Goal: Task Accomplishment & Management: Use online tool/utility

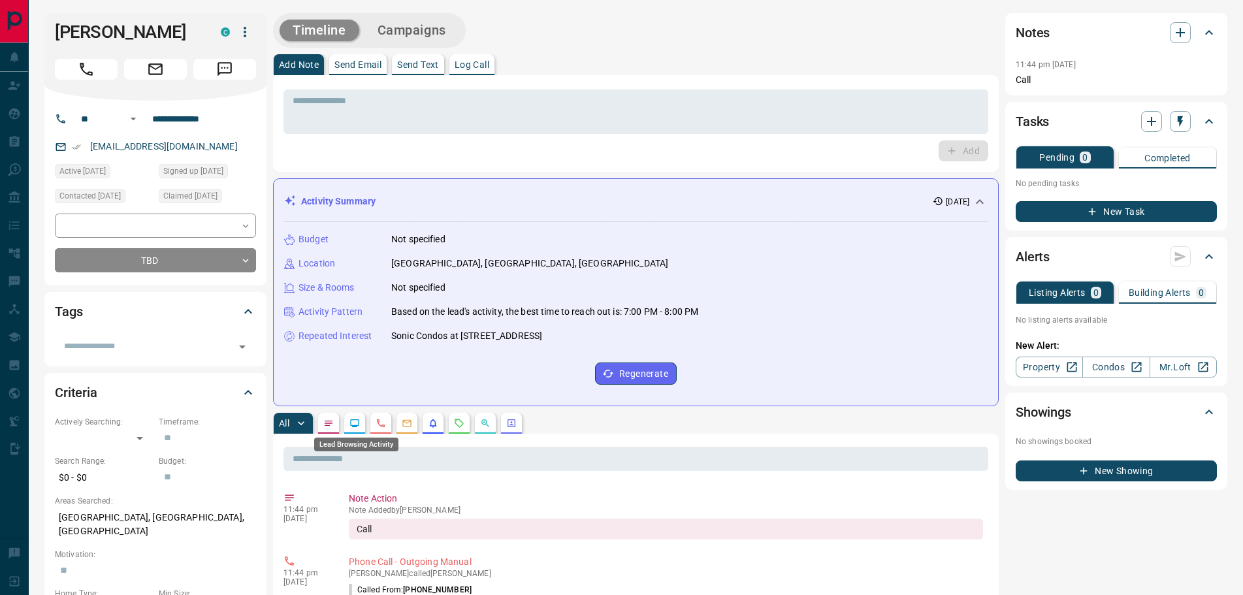
click at [352, 428] on div "Lead Browsing Activity" at bounding box center [356, 440] width 87 height 24
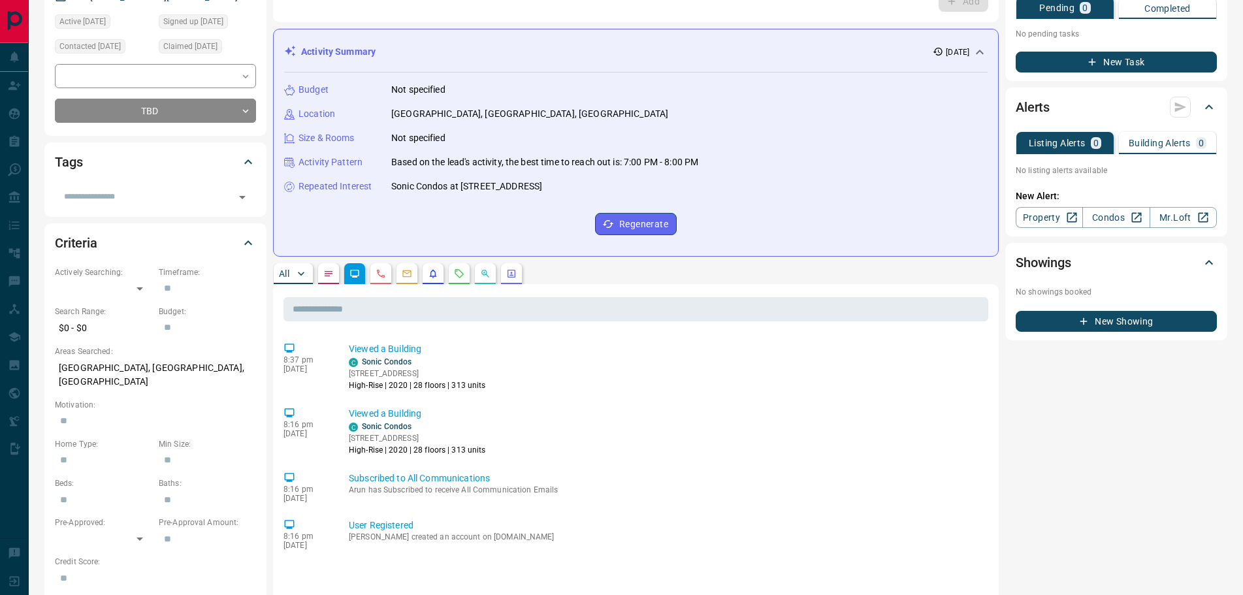
scroll to position [261, 0]
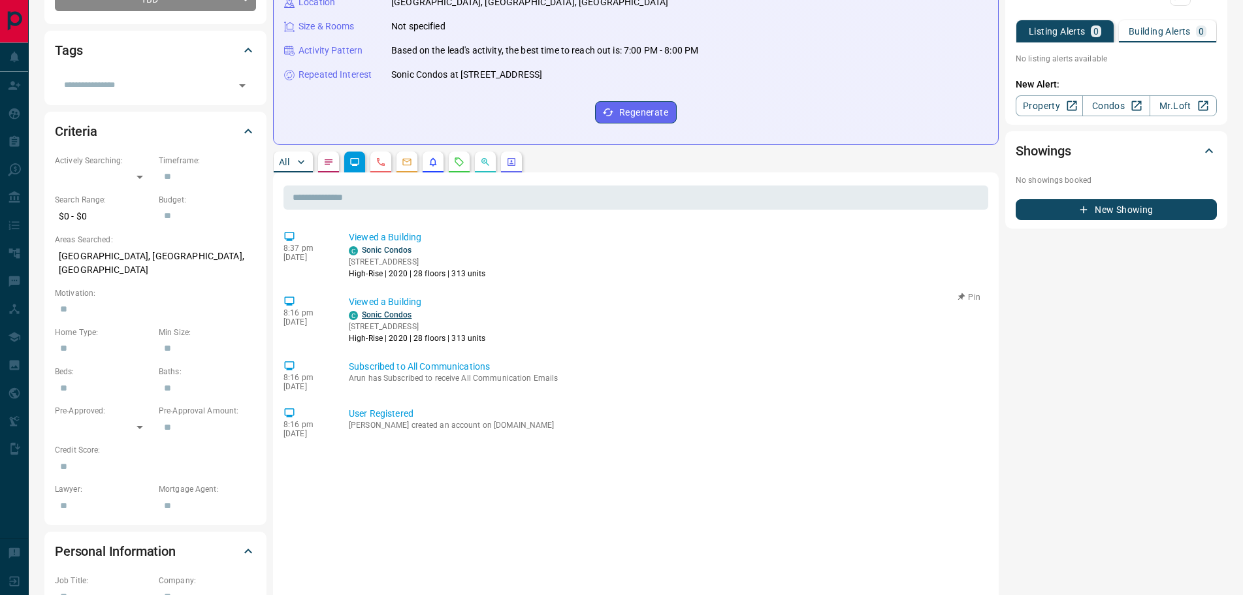
click at [383, 314] on link "Sonic Condos" at bounding box center [387, 314] width 50 height 9
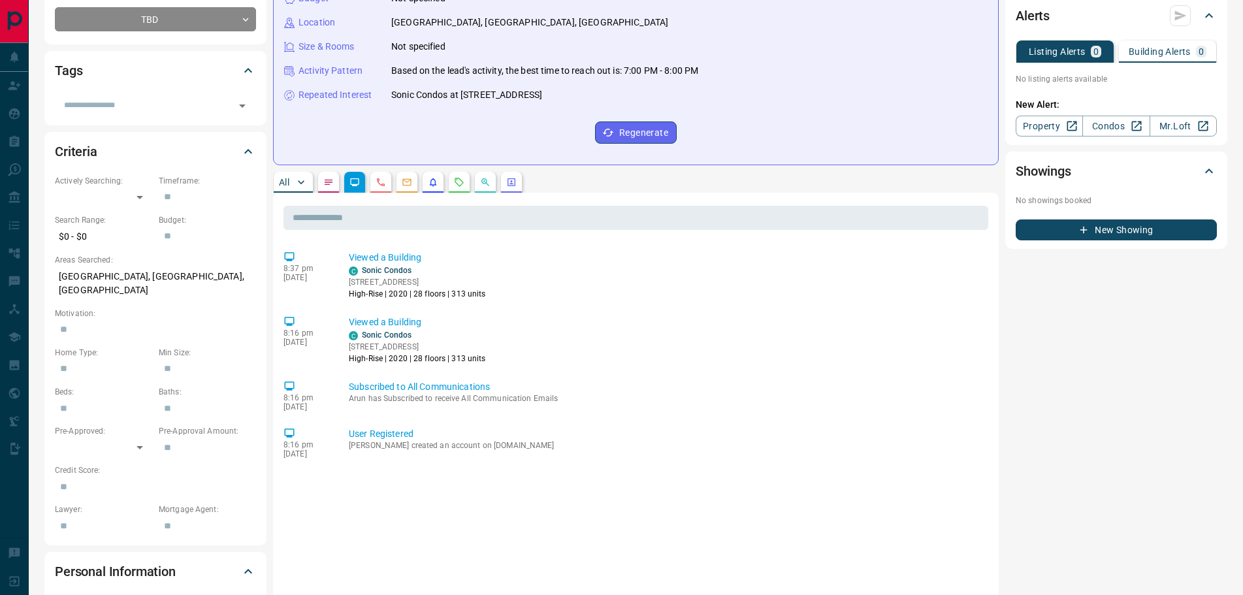
scroll to position [0, 0]
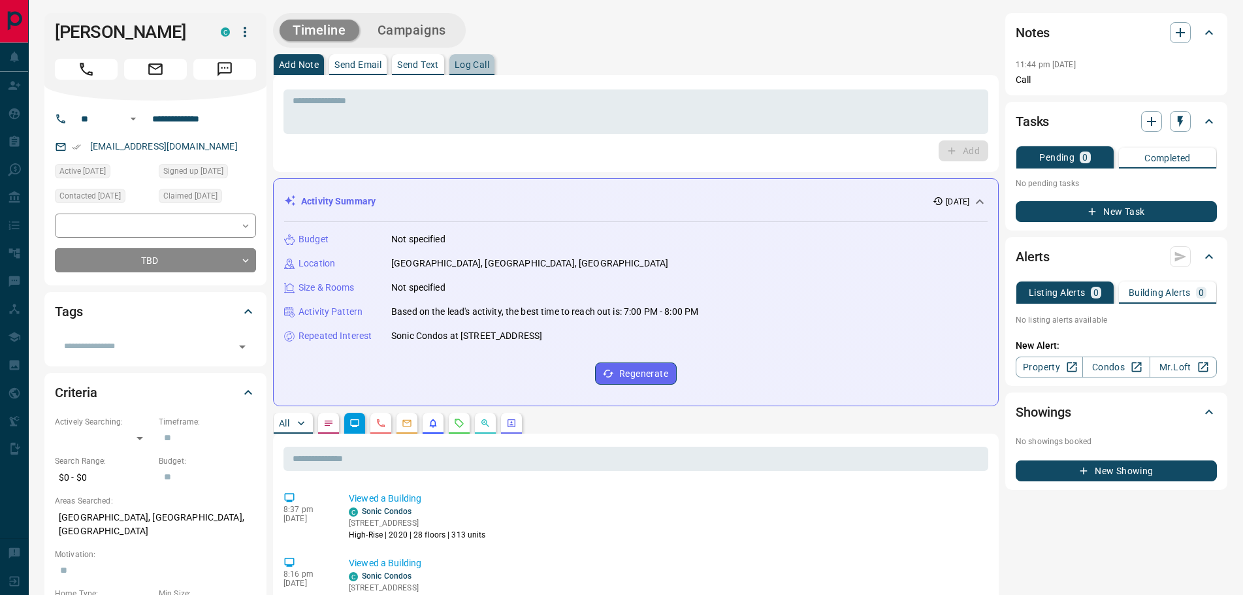
click at [468, 67] on p "Log Call" at bounding box center [472, 64] width 35 height 9
drag, startPoint x: 972, startPoint y: 144, endPoint x: 859, endPoint y: 144, distance: 113.0
click at [969, 144] on button "Log Call" at bounding box center [963, 150] width 52 height 21
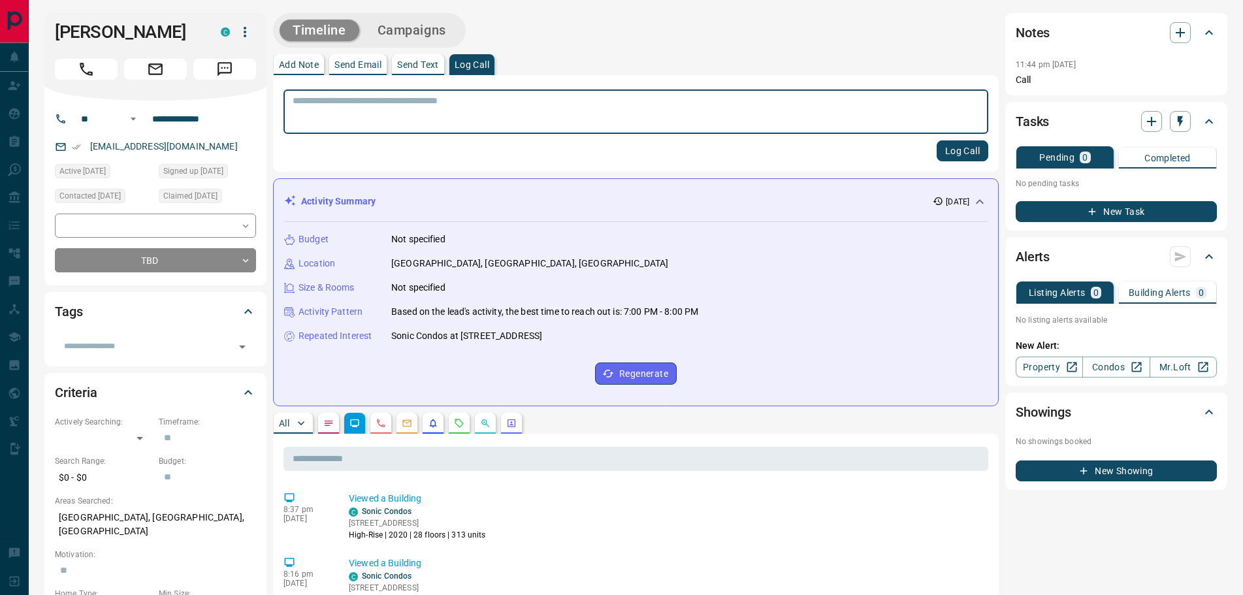
click at [372, 110] on textarea at bounding box center [636, 111] width 686 height 33
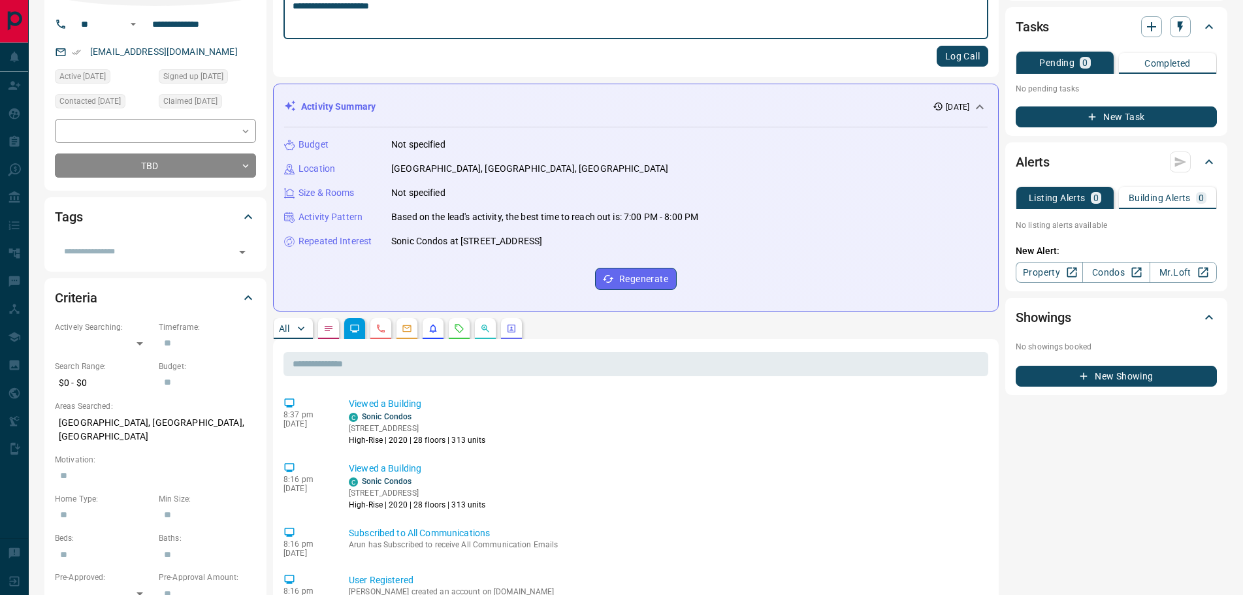
scroll to position [196, 0]
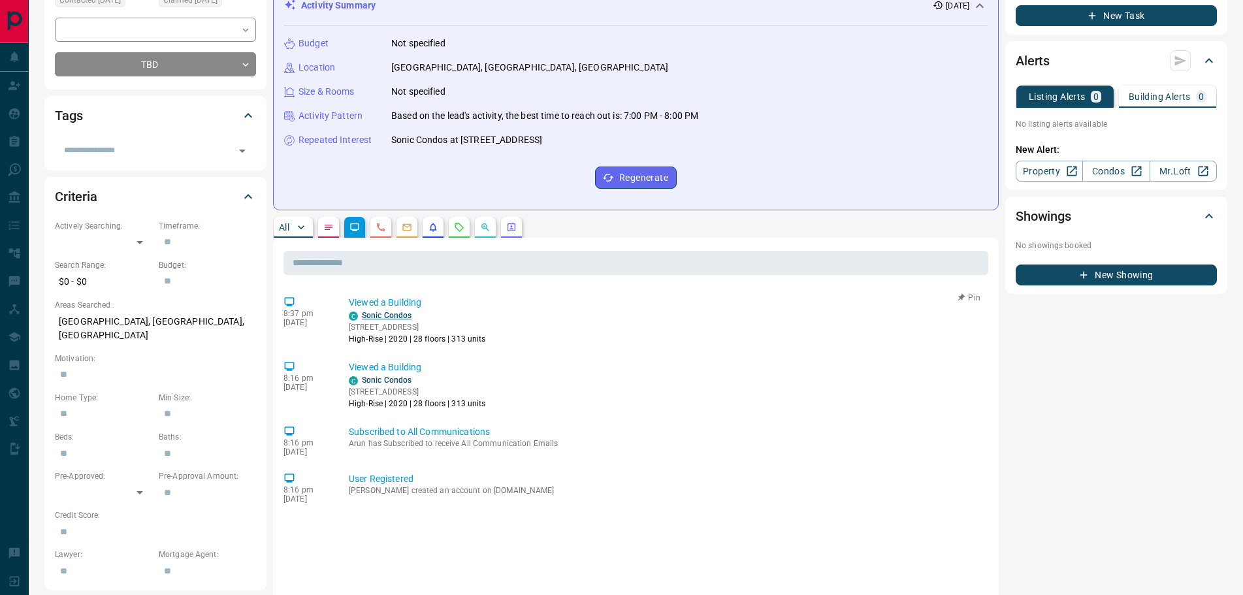
click at [377, 317] on link "Sonic Condos" at bounding box center [387, 315] width 50 height 9
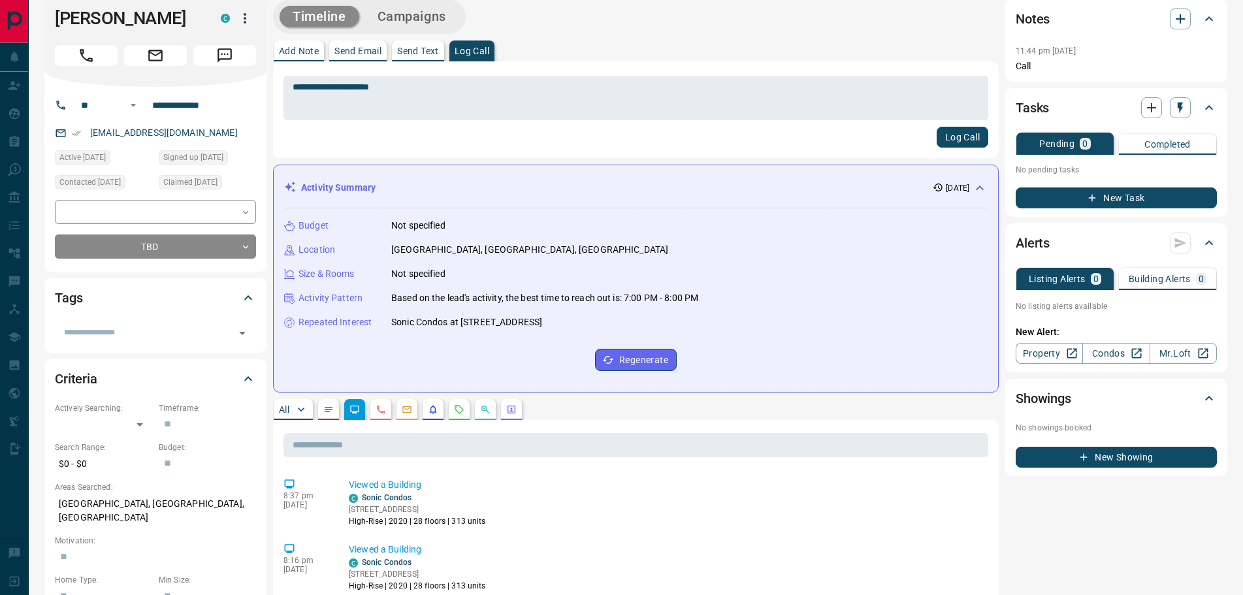
scroll to position [0, 0]
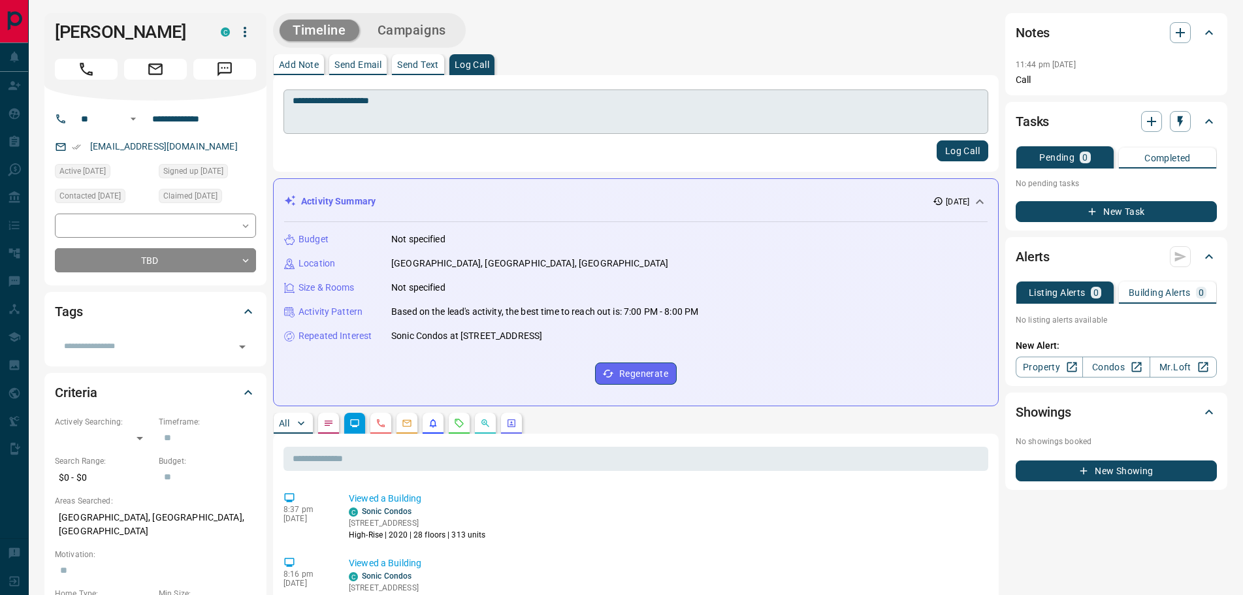
click at [419, 108] on textarea "**********" at bounding box center [636, 111] width 686 height 33
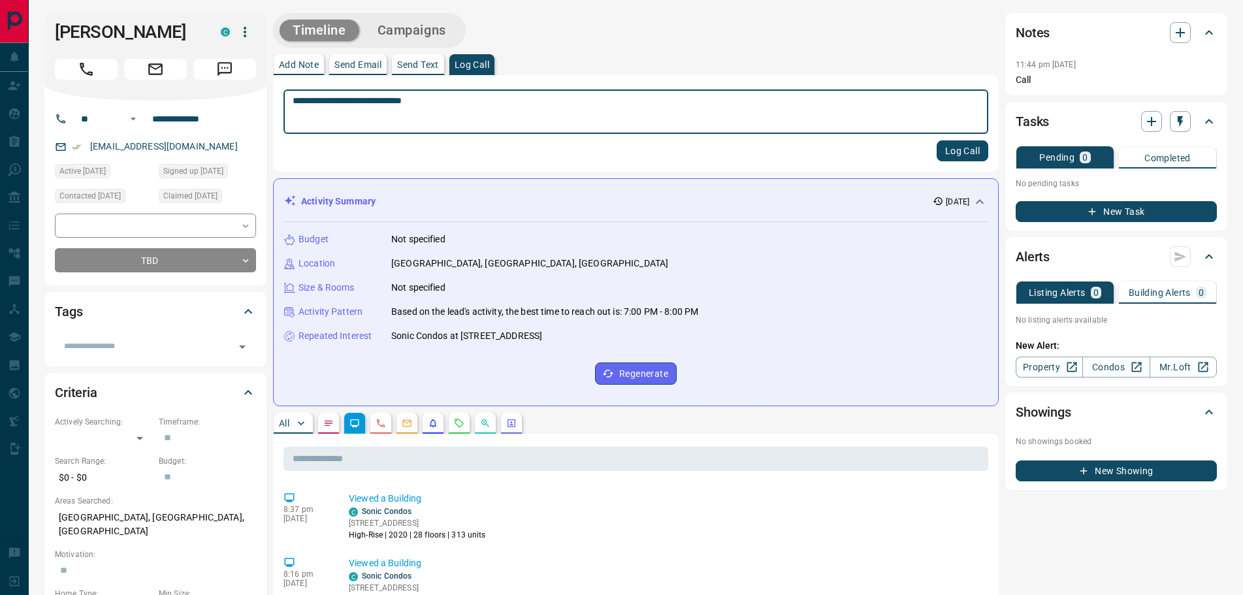
click at [456, 104] on textarea "**********" at bounding box center [636, 111] width 686 height 33
click at [299, 101] on textarea "**********" at bounding box center [636, 111] width 686 height 33
type textarea "**********"
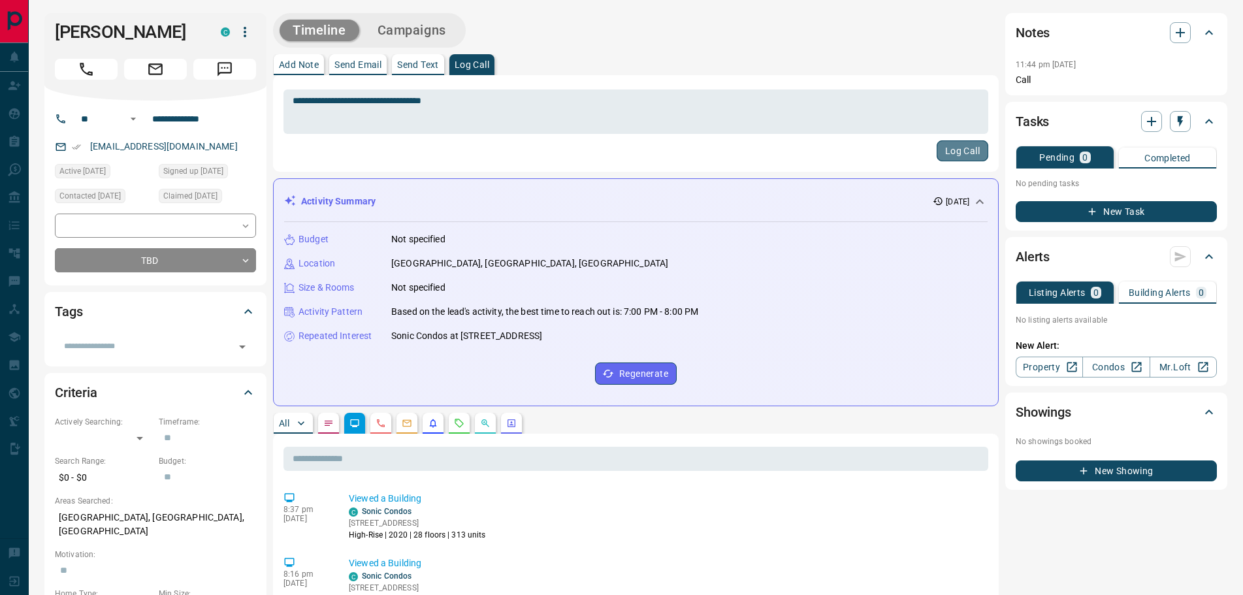
click at [949, 152] on button "Log Call" at bounding box center [963, 150] width 52 height 21
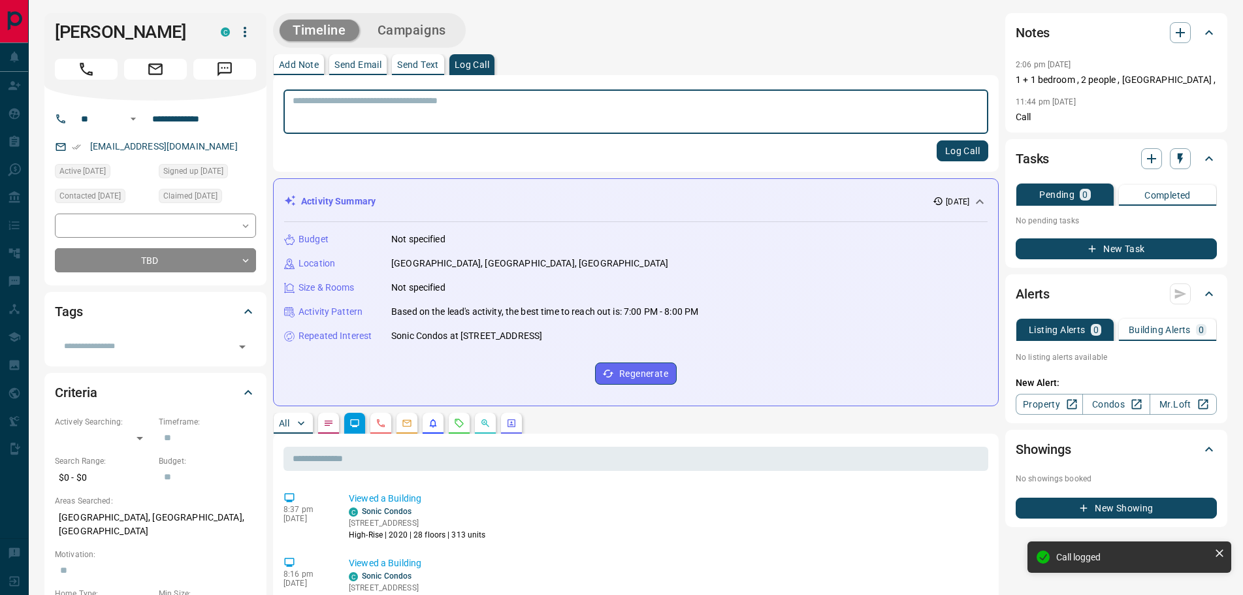
click at [390, 116] on textarea at bounding box center [636, 111] width 686 height 33
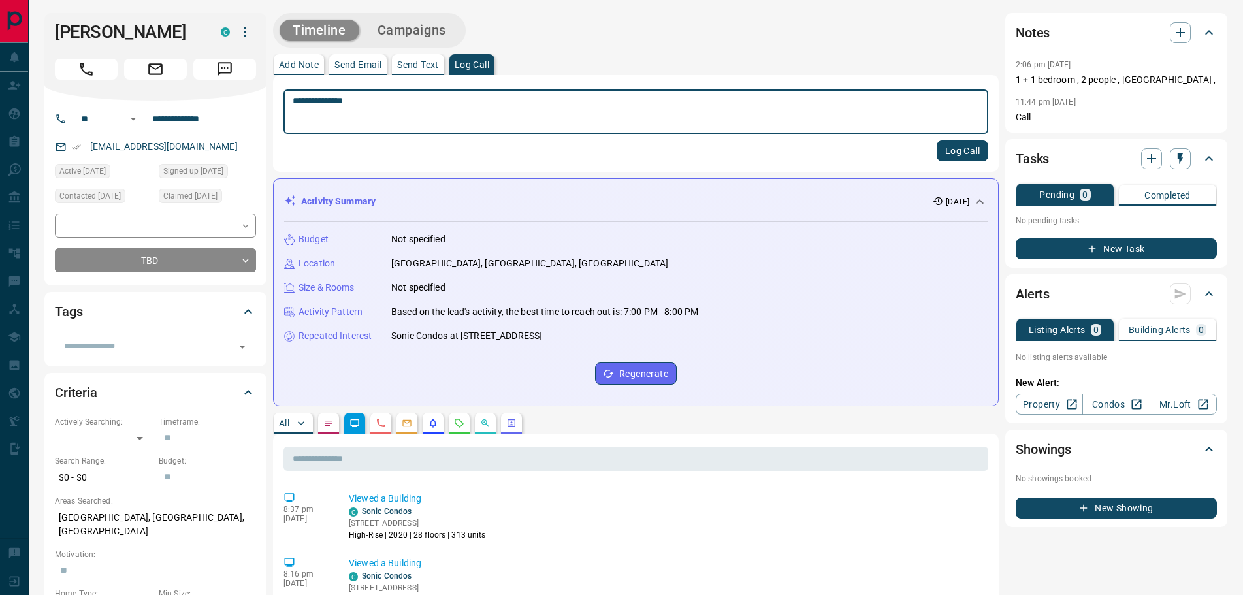
type textarea "**********"
click at [944, 147] on button "Log Call" at bounding box center [963, 150] width 52 height 21
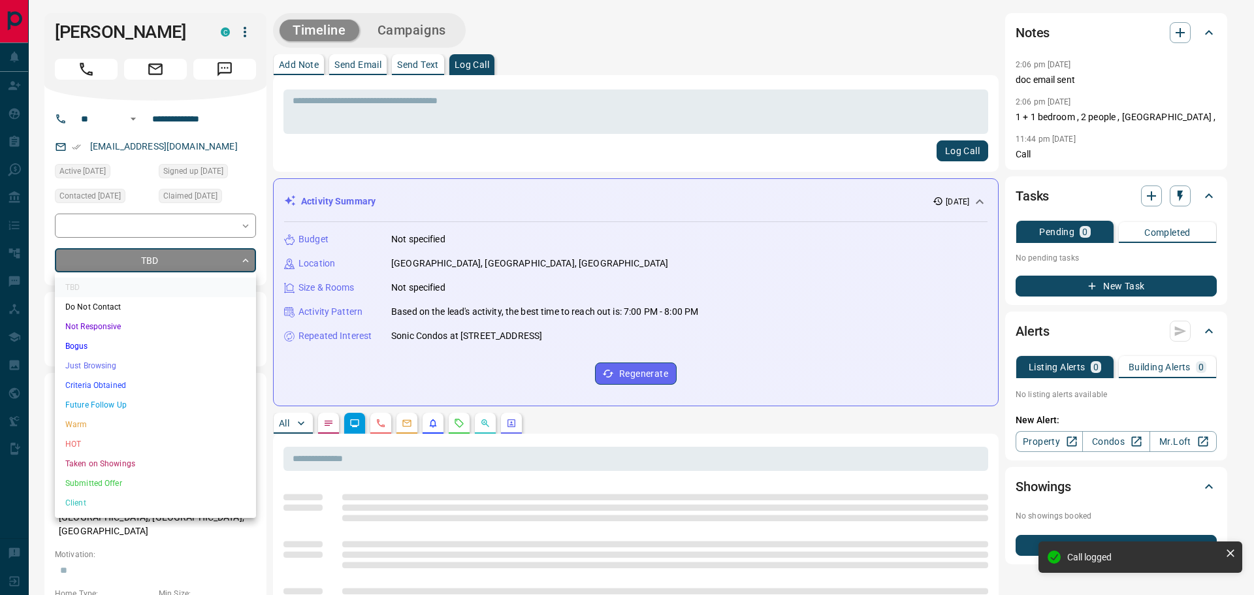
click at [92, 385] on li "Criteria Obtained" at bounding box center [155, 386] width 201 height 20
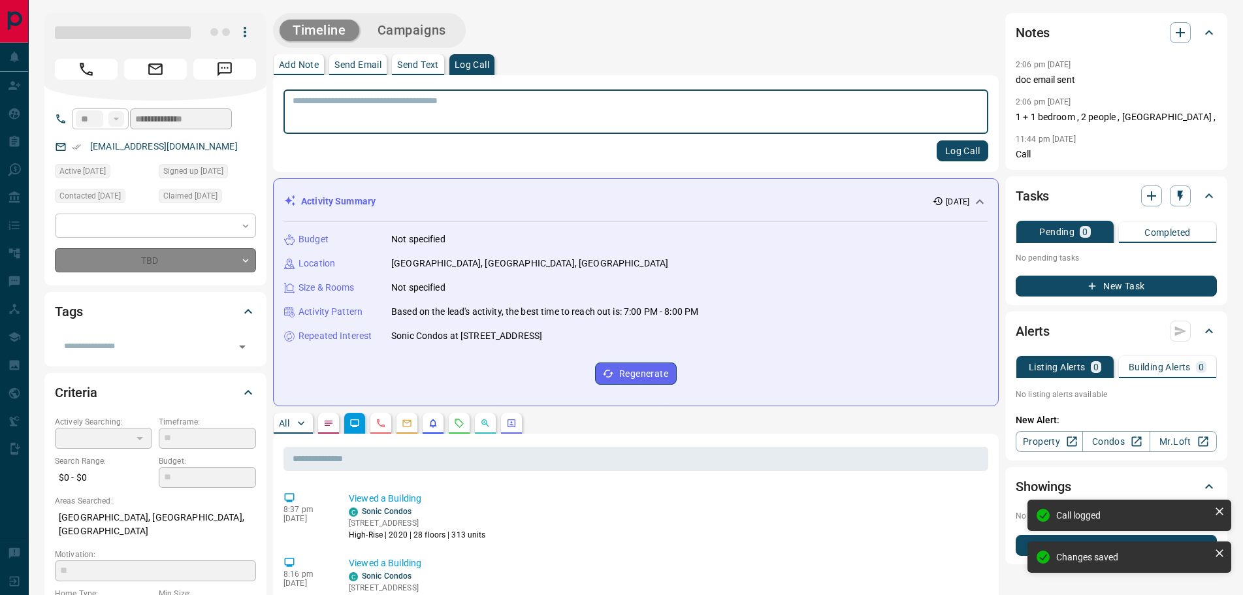
type input "*"
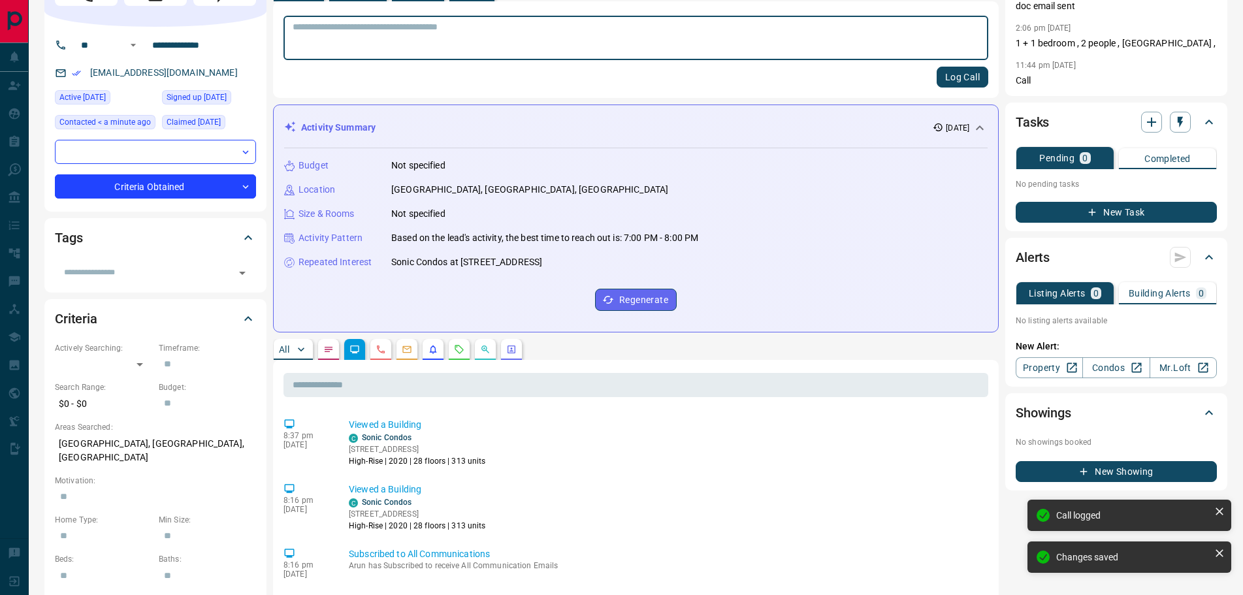
scroll to position [261, 0]
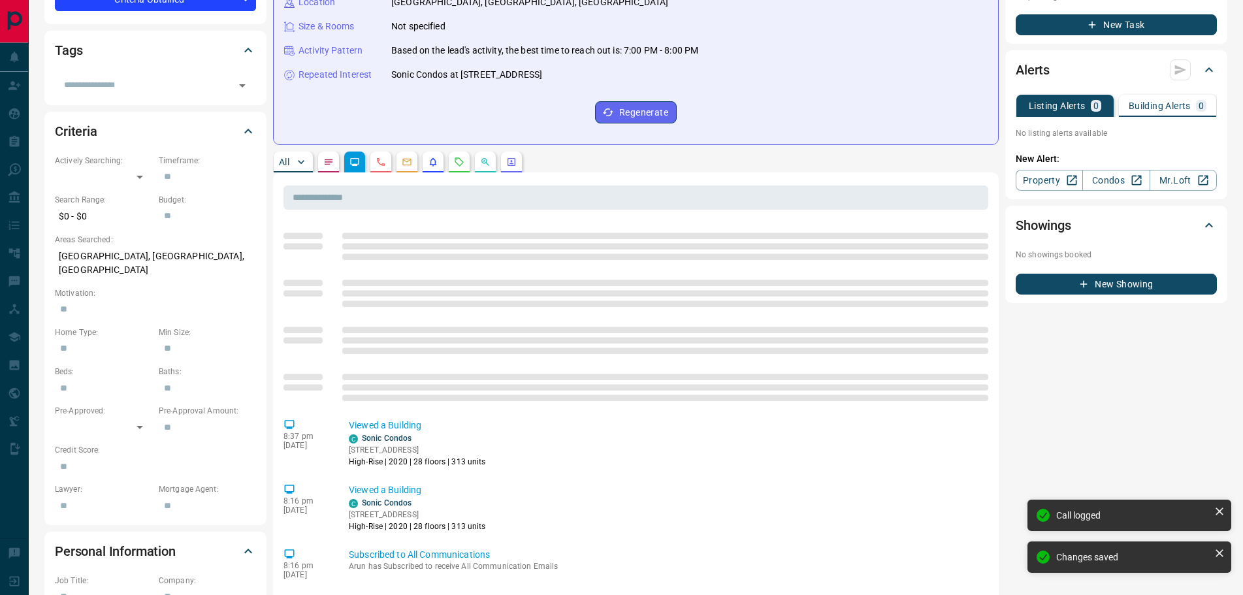
click at [321, 163] on button "button" at bounding box center [328, 162] width 21 height 21
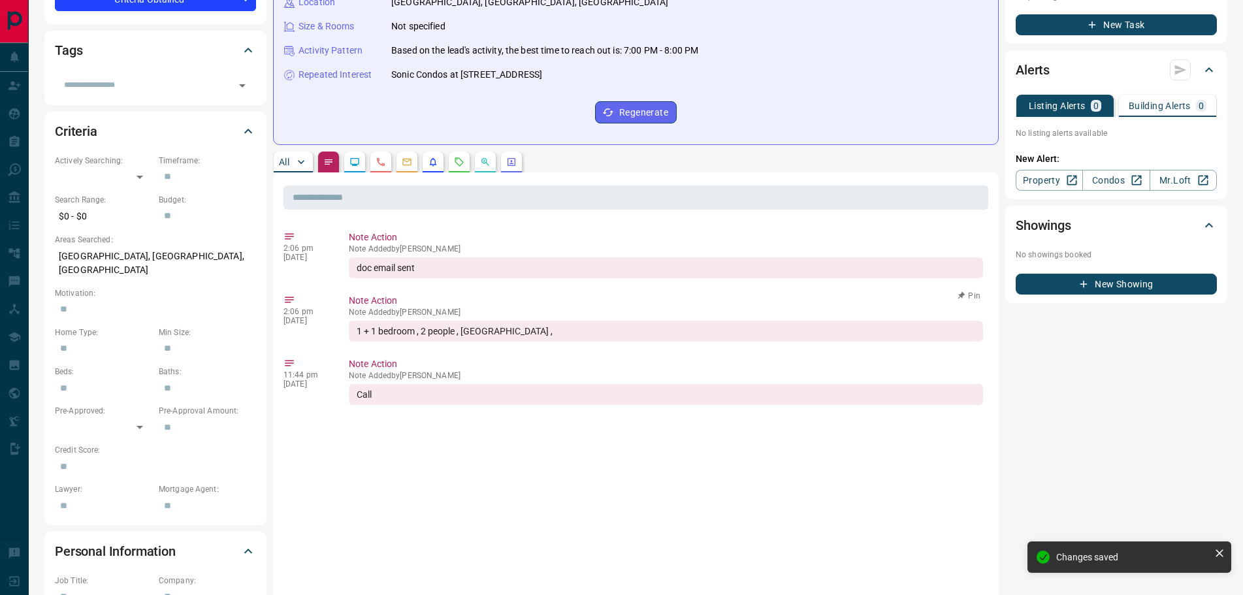
click at [969, 295] on button "Pin" at bounding box center [969, 296] width 38 height 12
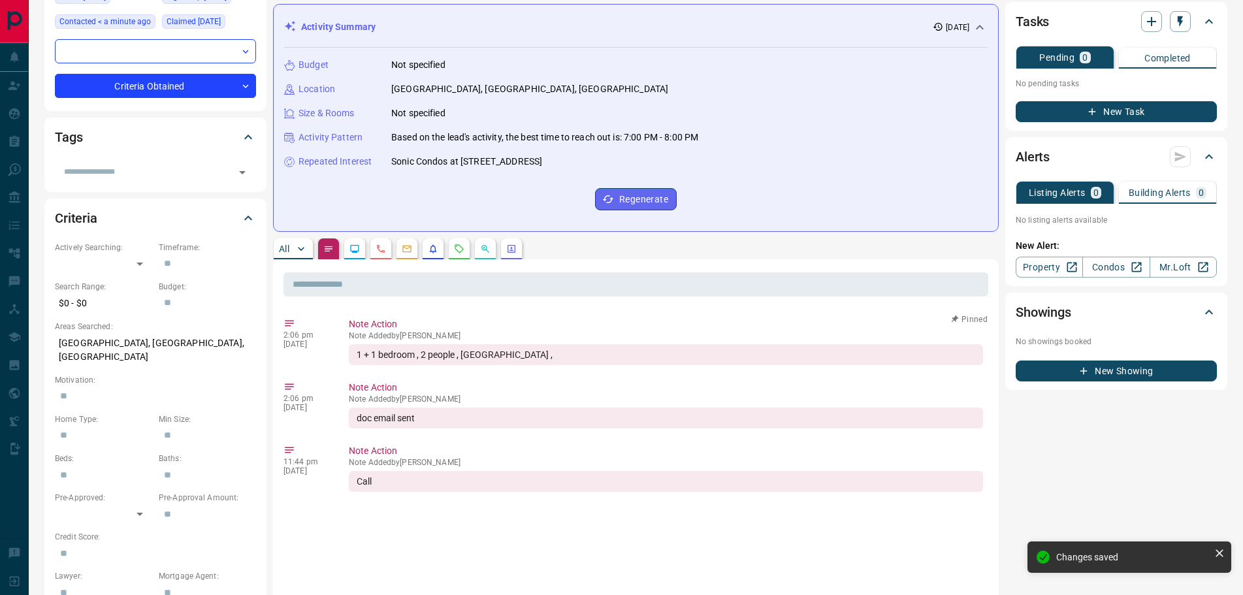
scroll to position [65, 0]
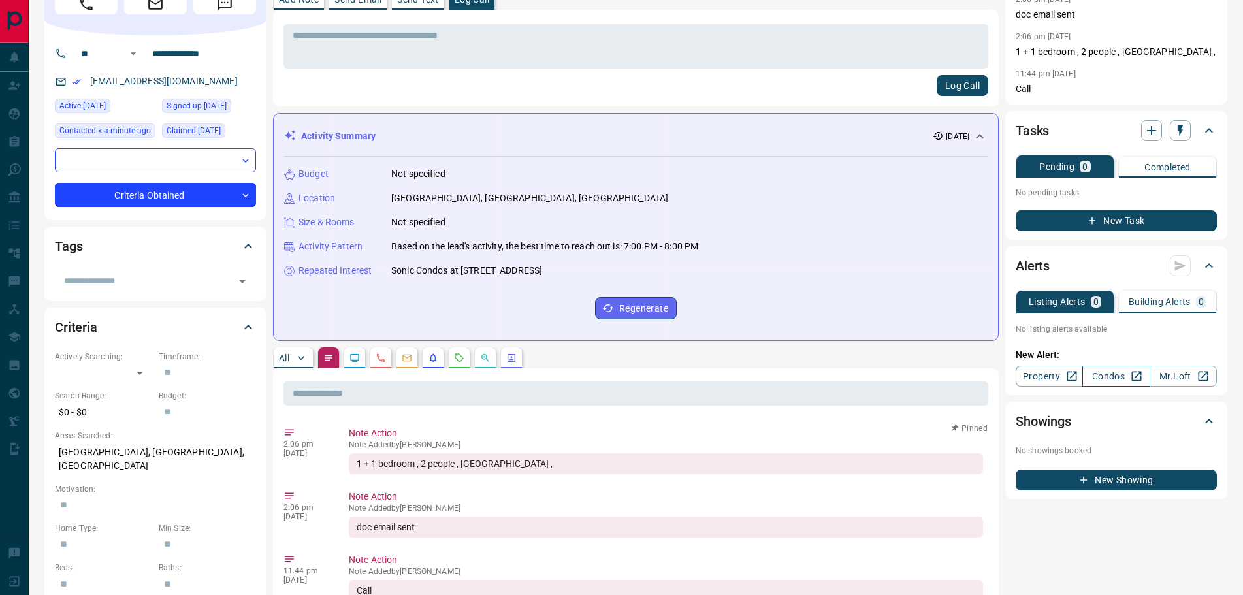
click at [1108, 374] on link "Condos" at bounding box center [1115, 376] width 67 height 21
